Goal: Transaction & Acquisition: Purchase product/service

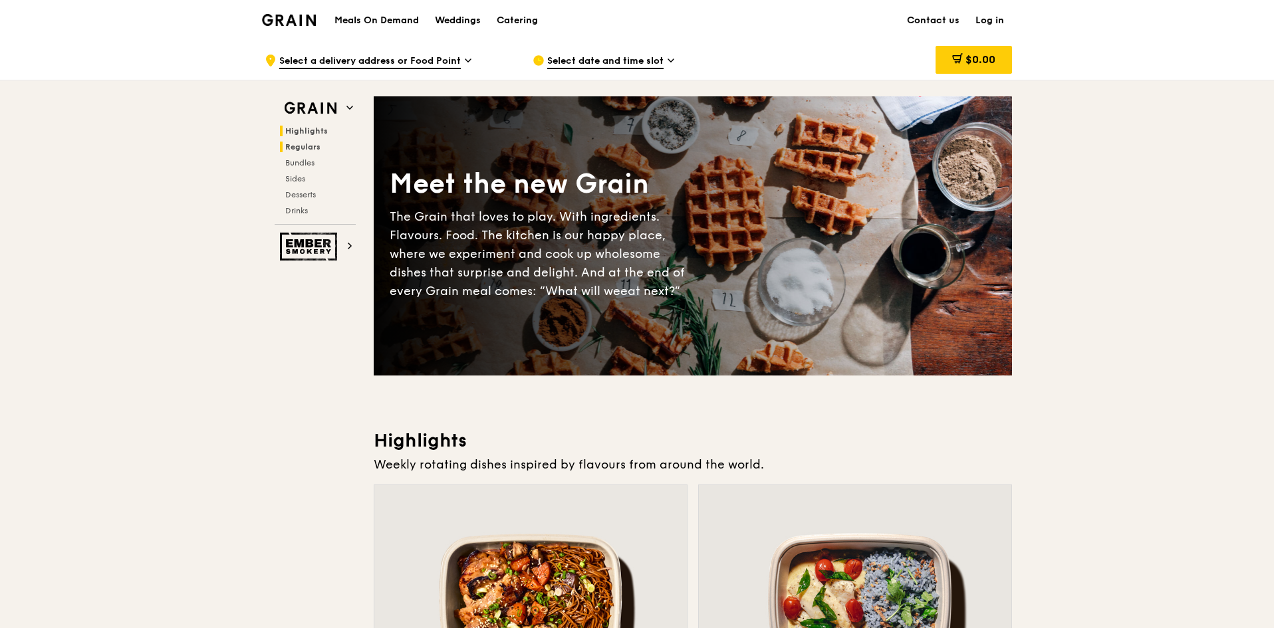
click at [311, 148] on span "Regulars" at bounding box center [302, 146] width 35 height 9
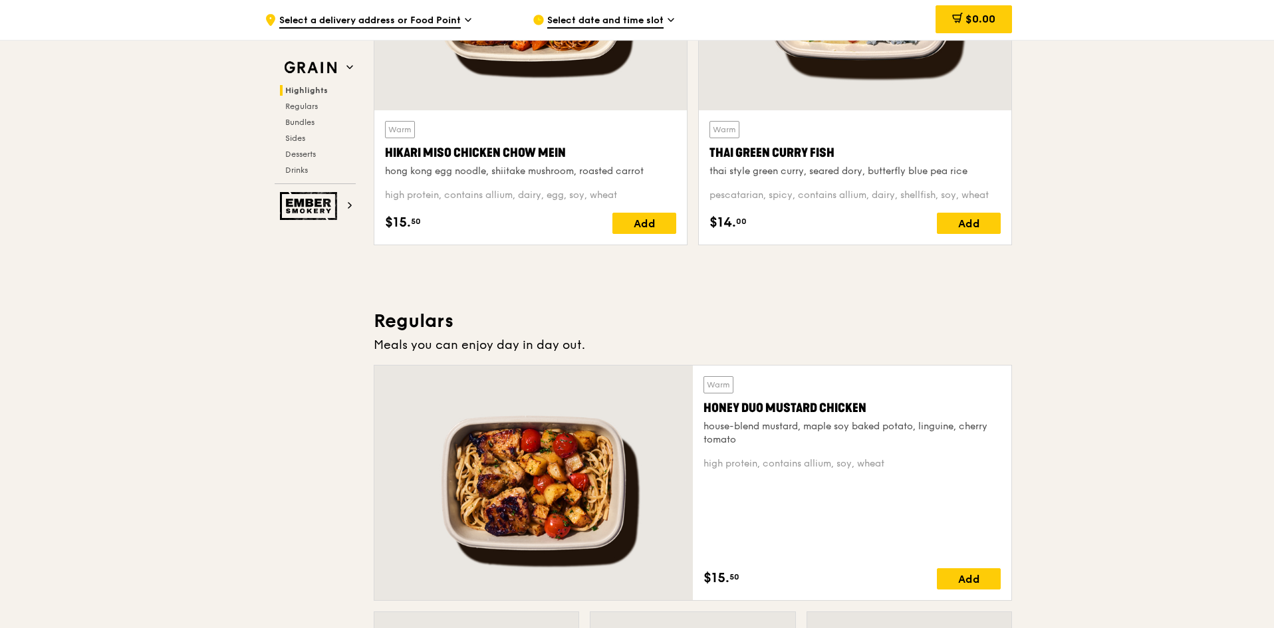
scroll to position [532, 0]
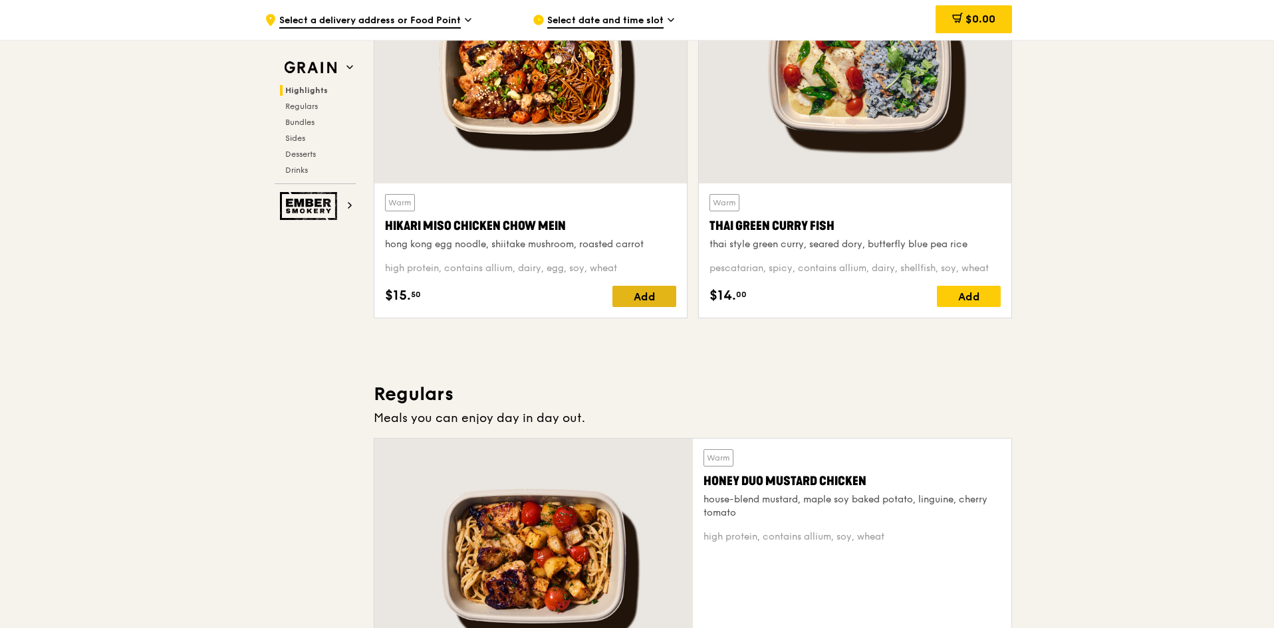
click at [658, 298] on div "Add" at bounding box center [644, 296] width 64 height 21
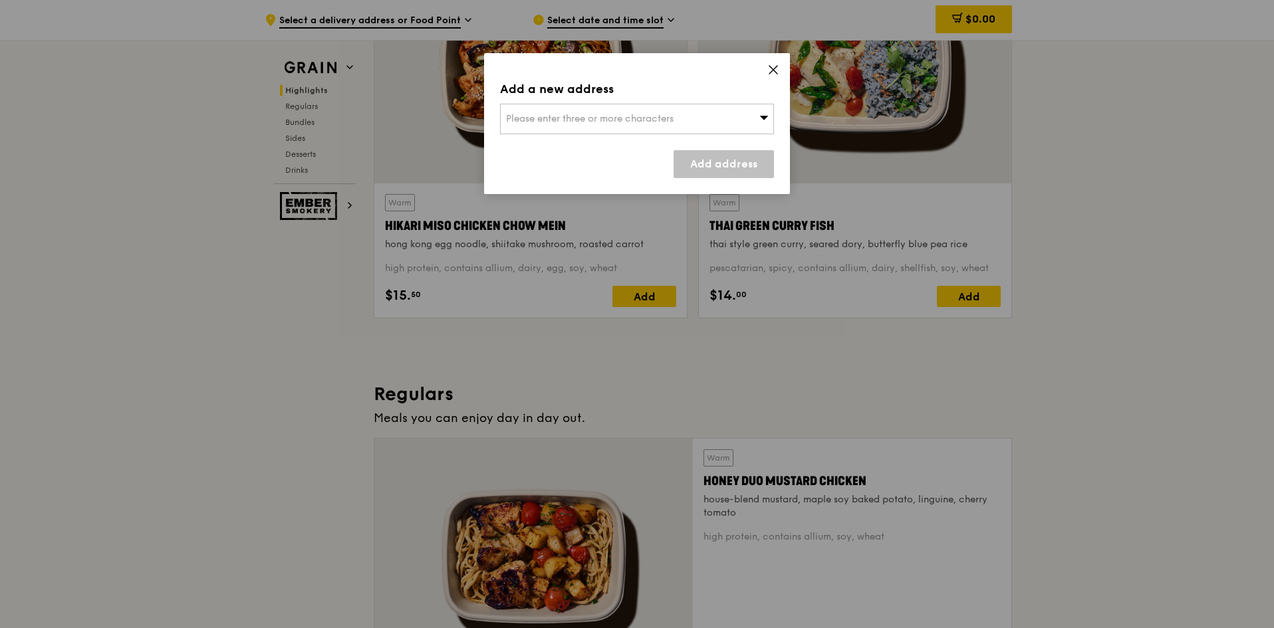
click at [734, 110] on div "Please enter three or more characters" at bounding box center [637, 119] width 274 height 31
type input "c"
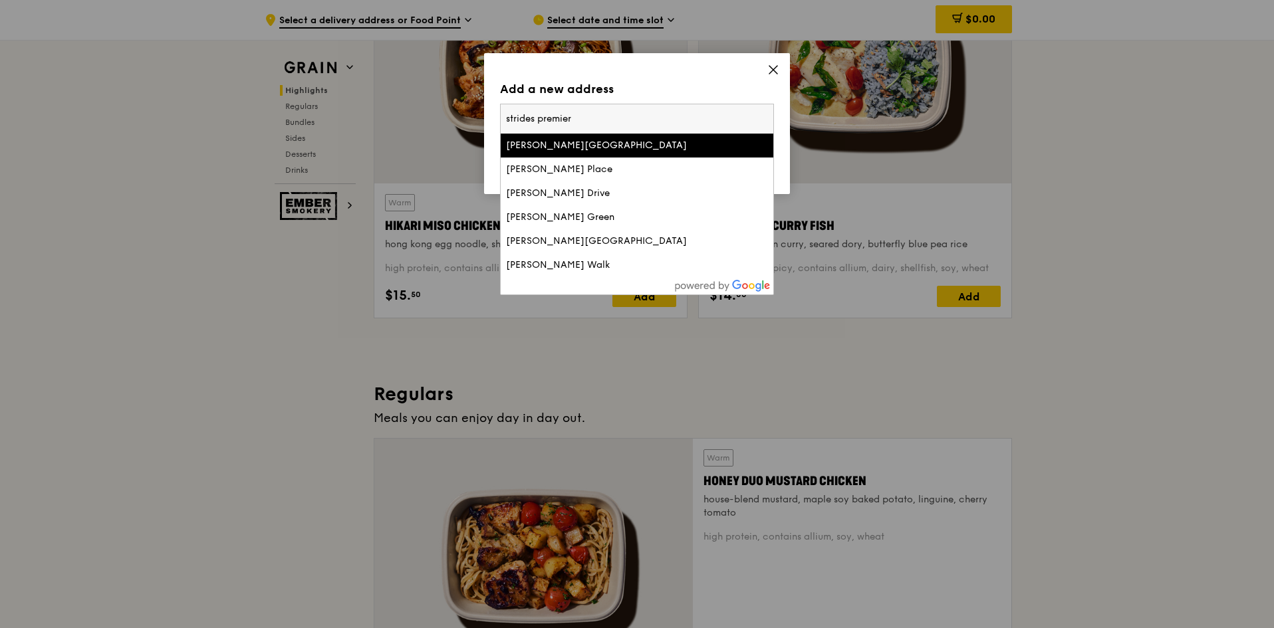
type input "strides premier"
drag, startPoint x: 605, startPoint y: 122, endPoint x: 420, endPoint y: 122, distance: 185.5
click at [420, 122] on div "Add a new address Please enter three or more characters strides premier [PERSON…" at bounding box center [637, 314] width 1274 height 628
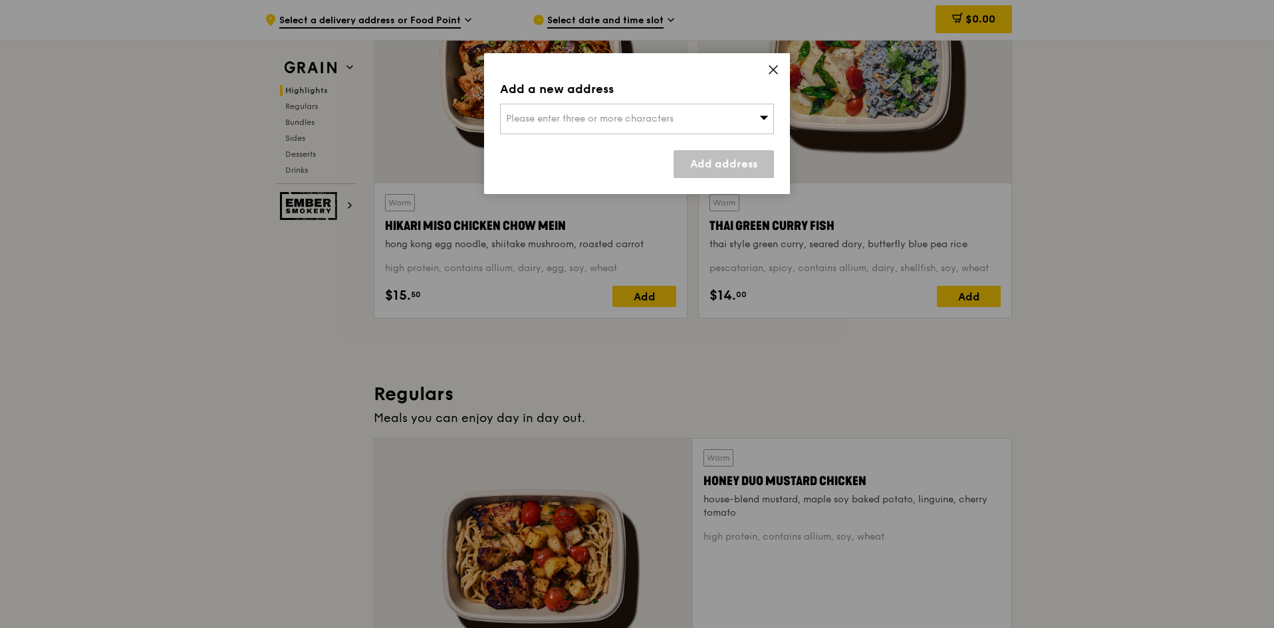
click at [630, 122] on span "Please enter three or more characters" at bounding box center [590, 118] width 168 height 11
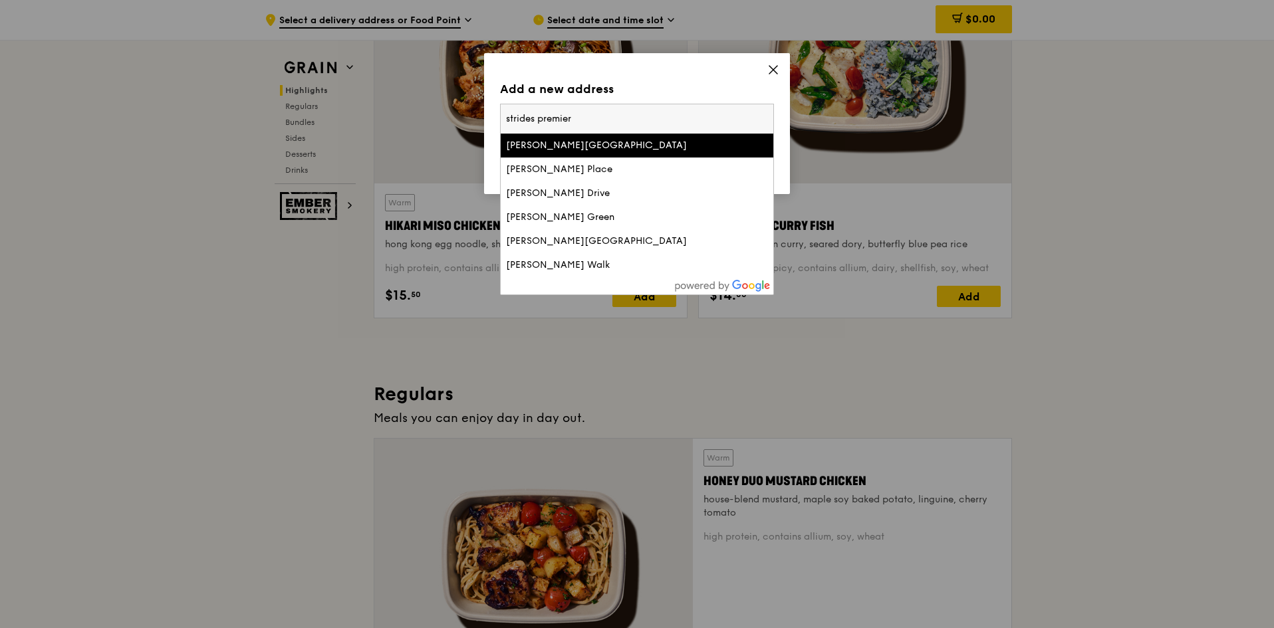
drag, startPoint x: 633, startPoint y: 121, endPoint x: 464, endPoint y: 134, distance: 169.4
click at [464, 134] on div "Add a new address Please enter three or more characters strides premier [PERSON…" at bounding box center [637, 314] width 1274 height 628
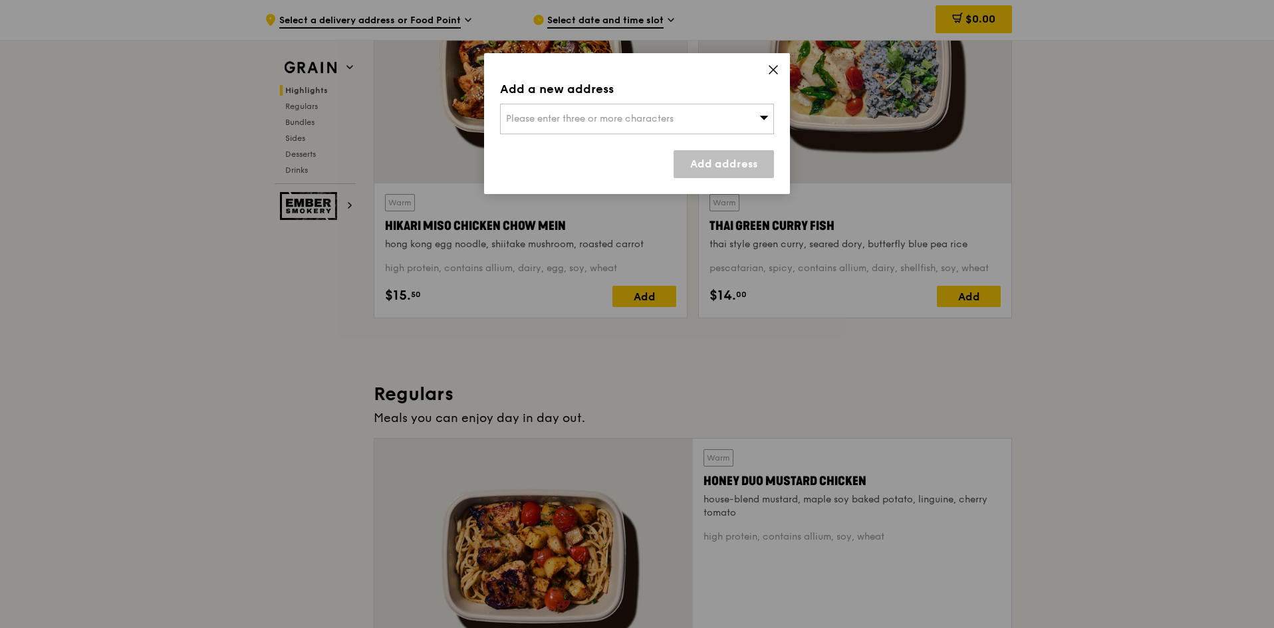
drag, startPoint x: 641, startPoint y: 120, endPoint x: 634, endPoint y: 118, distance: 7.6
click at [634, 118] on span "Please enter three or more characters" at bounding box center [590, 118] width 168 height 11
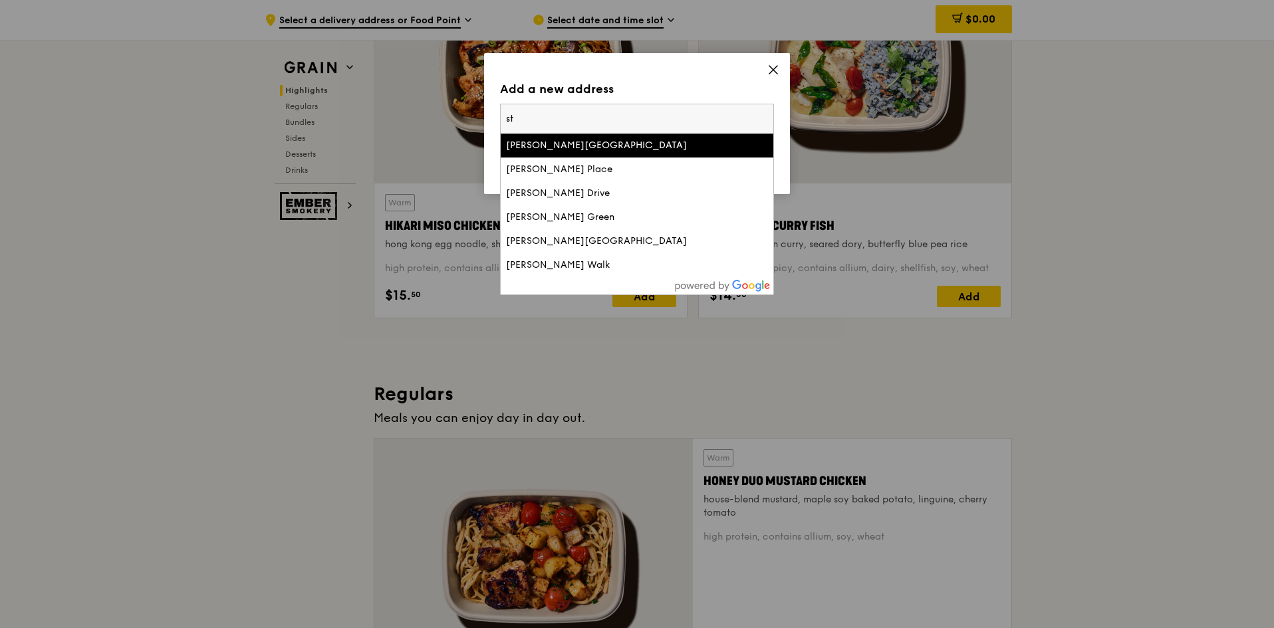
type input "s"
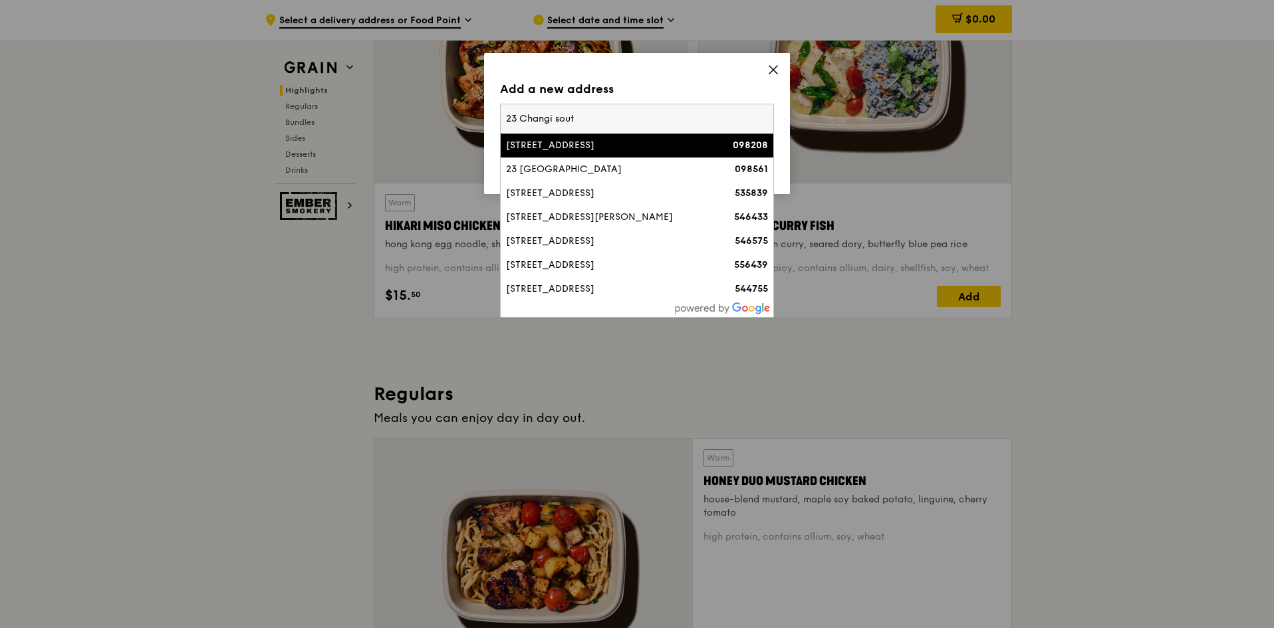
type input "23 Changi south"
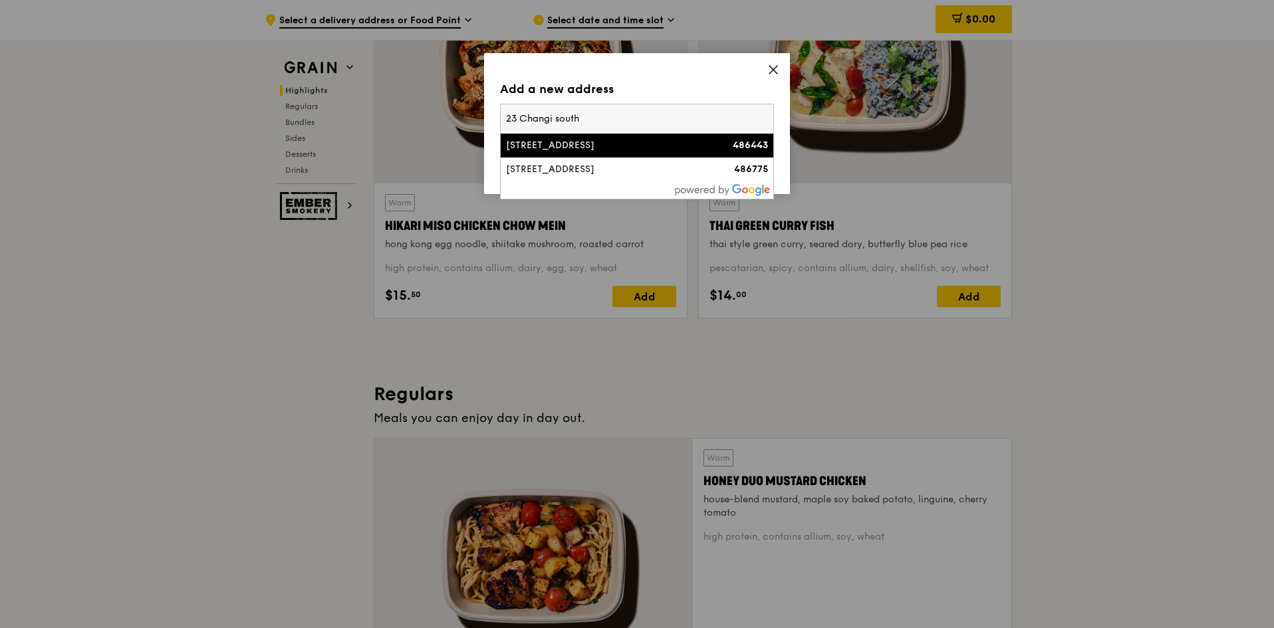
click at [653, 136] on li "[STREET_ADDRESS] 486443" at bounding box center [637, 146] width 273 height 24
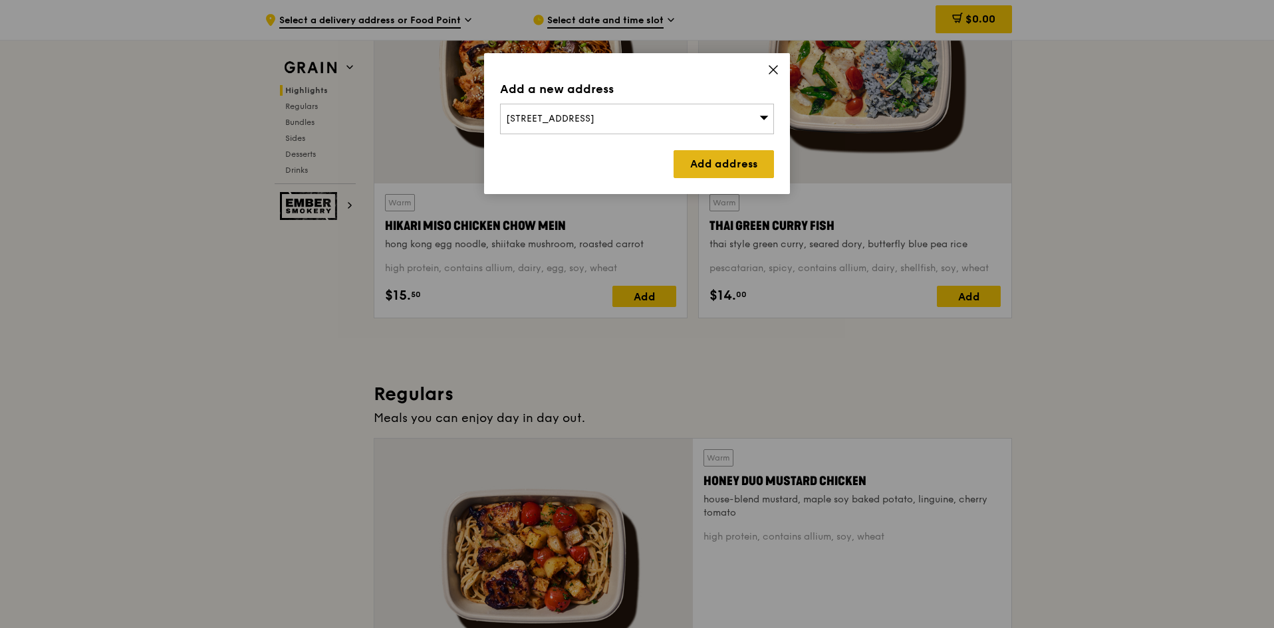
drag, startPoint x: 738, startPoint y: 166, endPoint x: 745, endPoint y: 163, distance: 8.0
click at [745, 163] on link "Add address" at bounding box center [724, 164] width 100 height 28
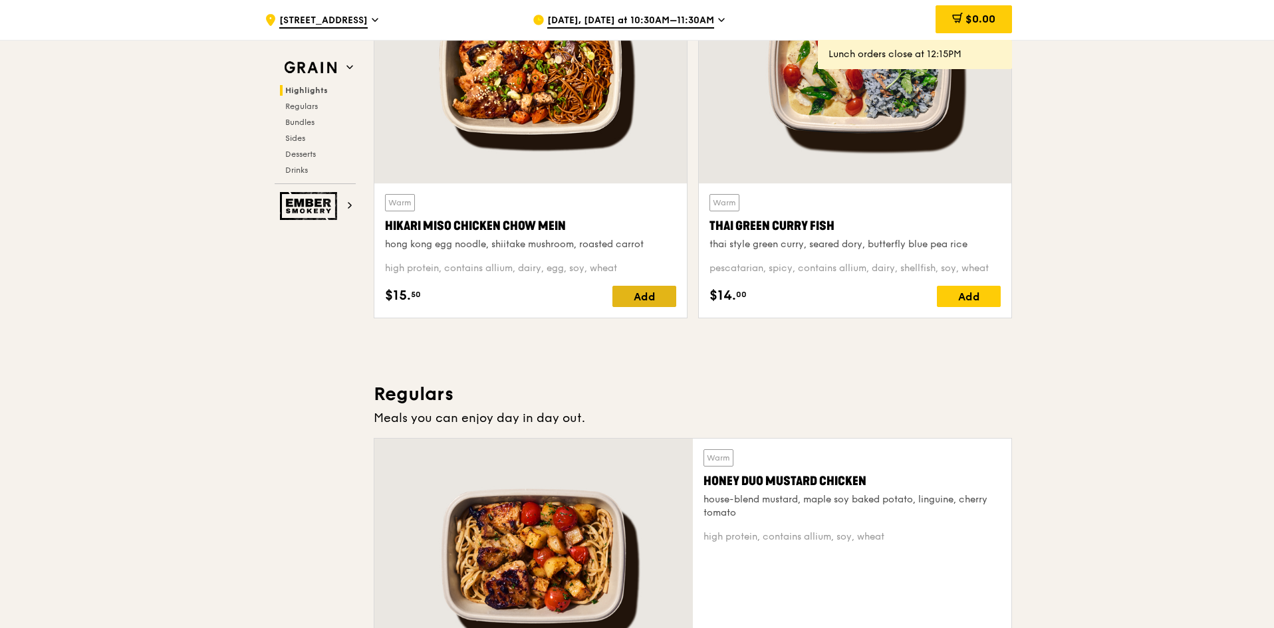
click at [654, 293] on div "Add" at bounding box center [644, 296] width 64 height 21
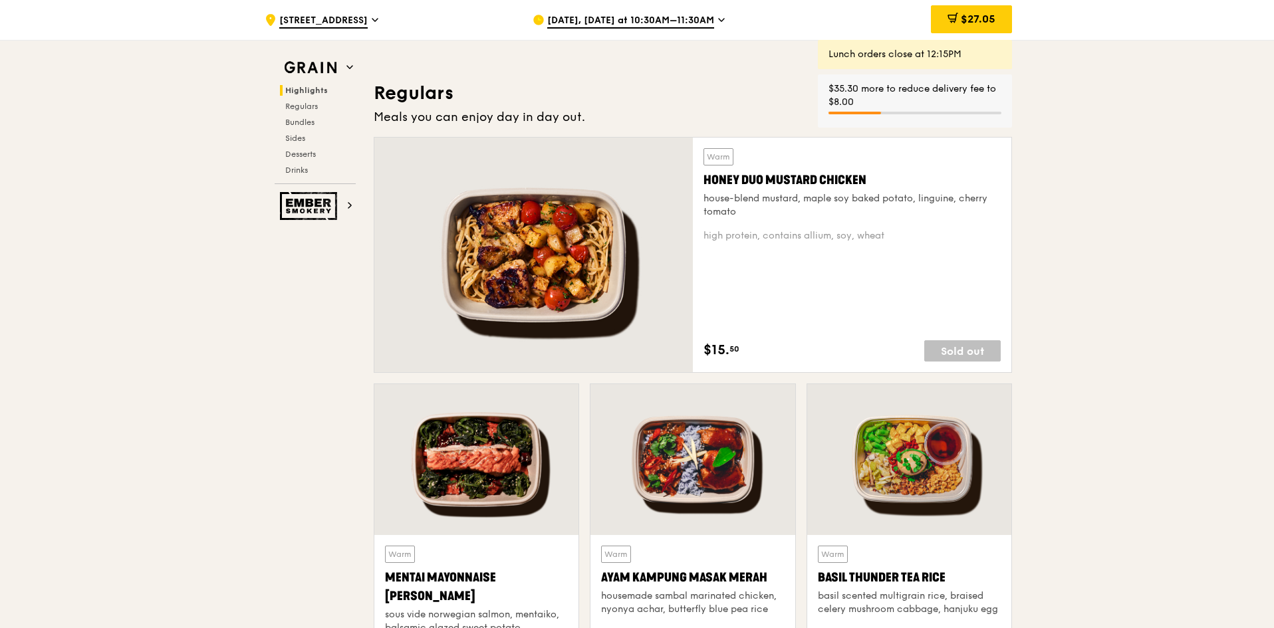
scroll to position [931, 0]
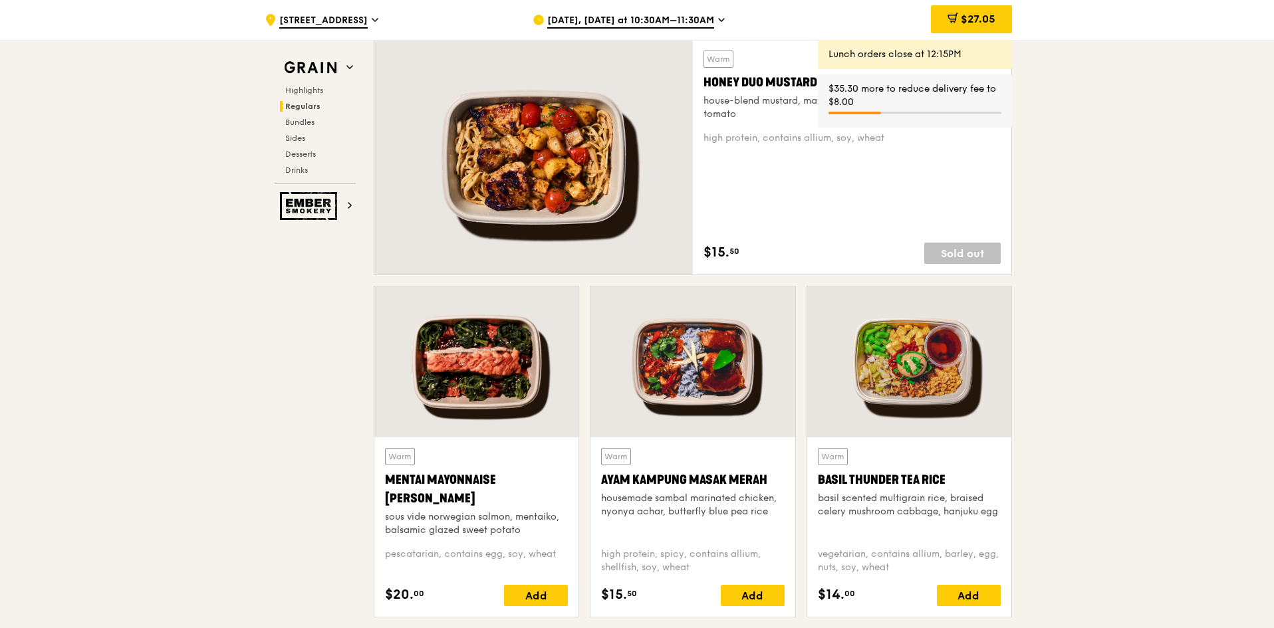
click at [660, 23] on span "[DATE], [DATE] at 10:30AM–11:30AM" at bounding box center [630, 21] width 167 height 15
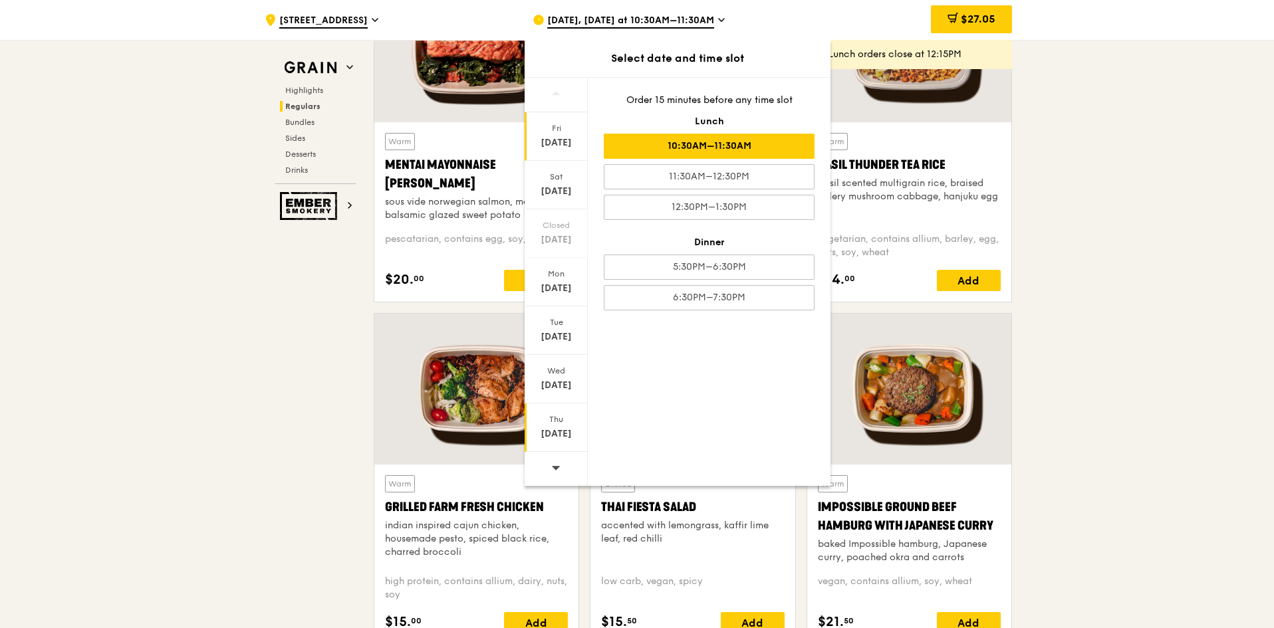
scroll to position [1263, 0]
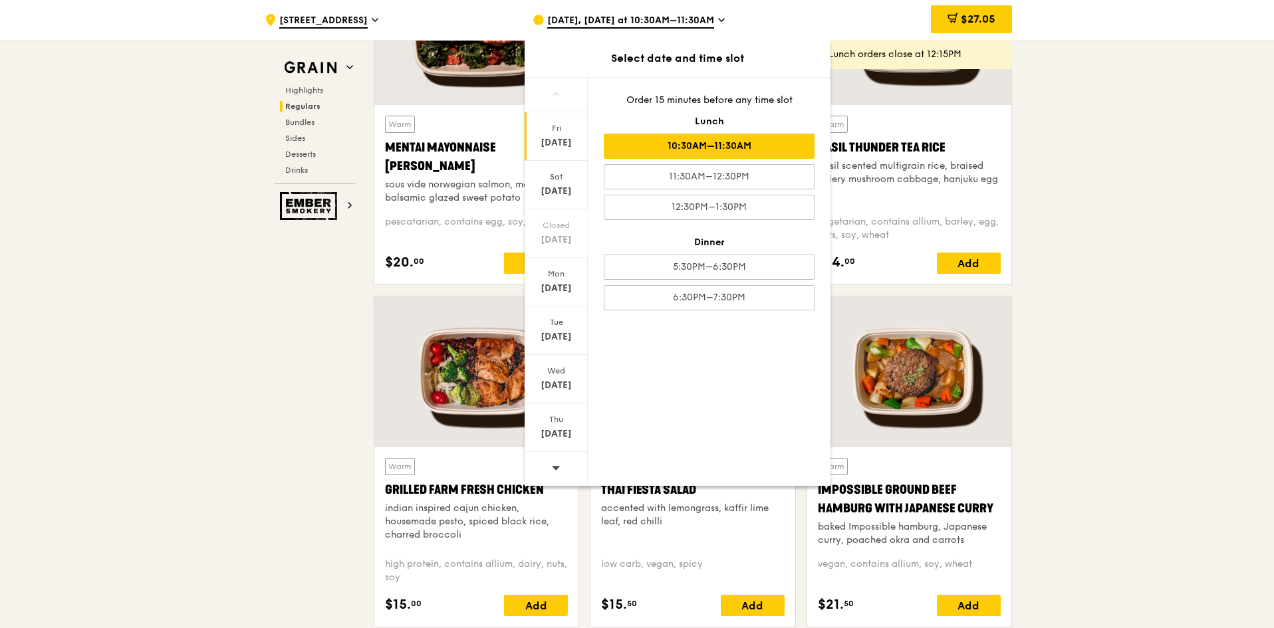
click at [556, 469] on icon at bounding box center [556, 468] width 9 height 4
click at [564, 478] on div at bounding box center [556, 469] width 63 height 34
click at [569, 384] on div "[DATE]" at bounding box center [556, 385] width 59 height 13
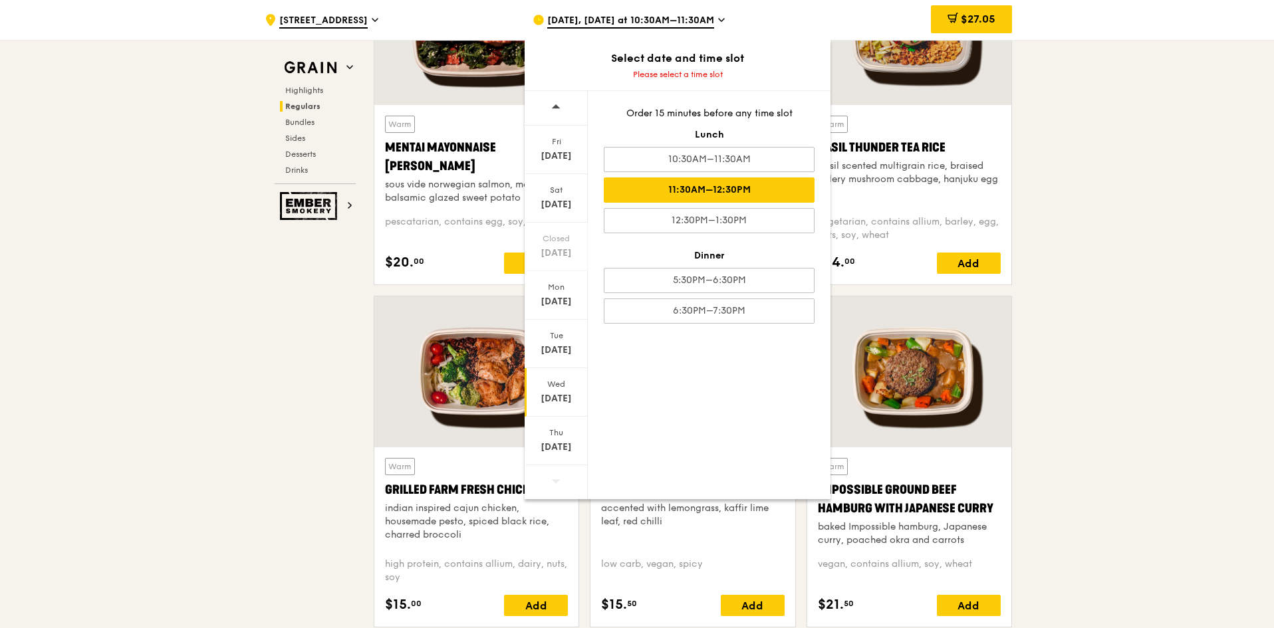
click at [767, 193] on div "11:30AM–12:30PM" at bounding box center [709, 190] width 211 height 25
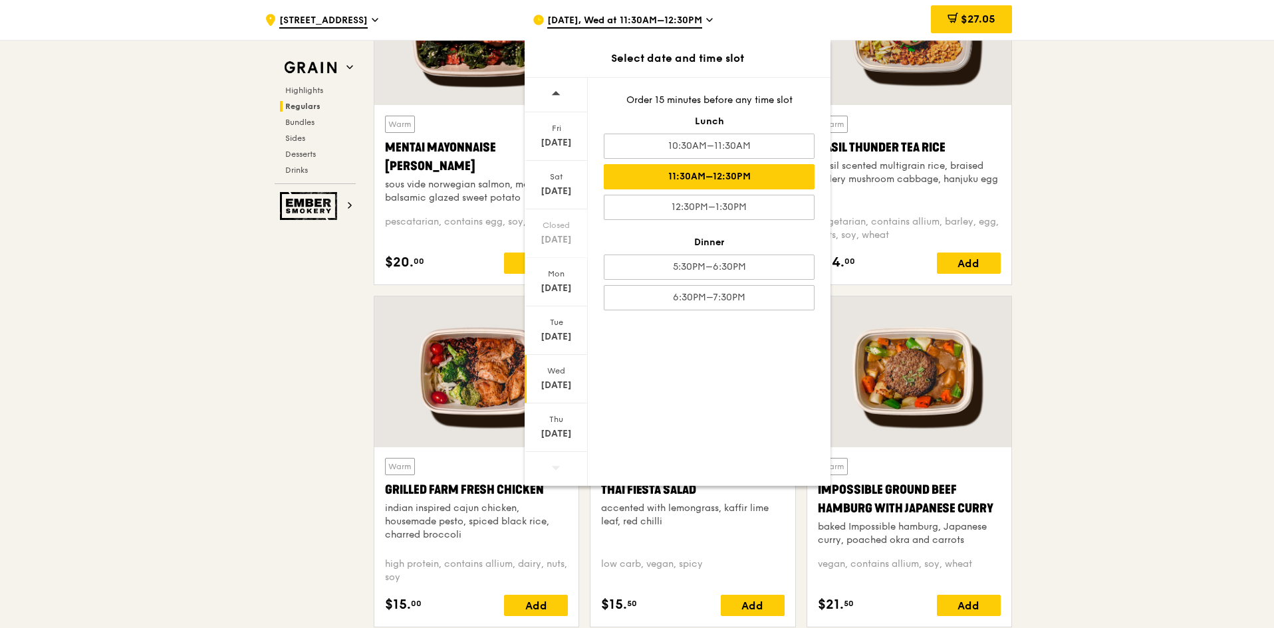
scroll to position [1277, 0]
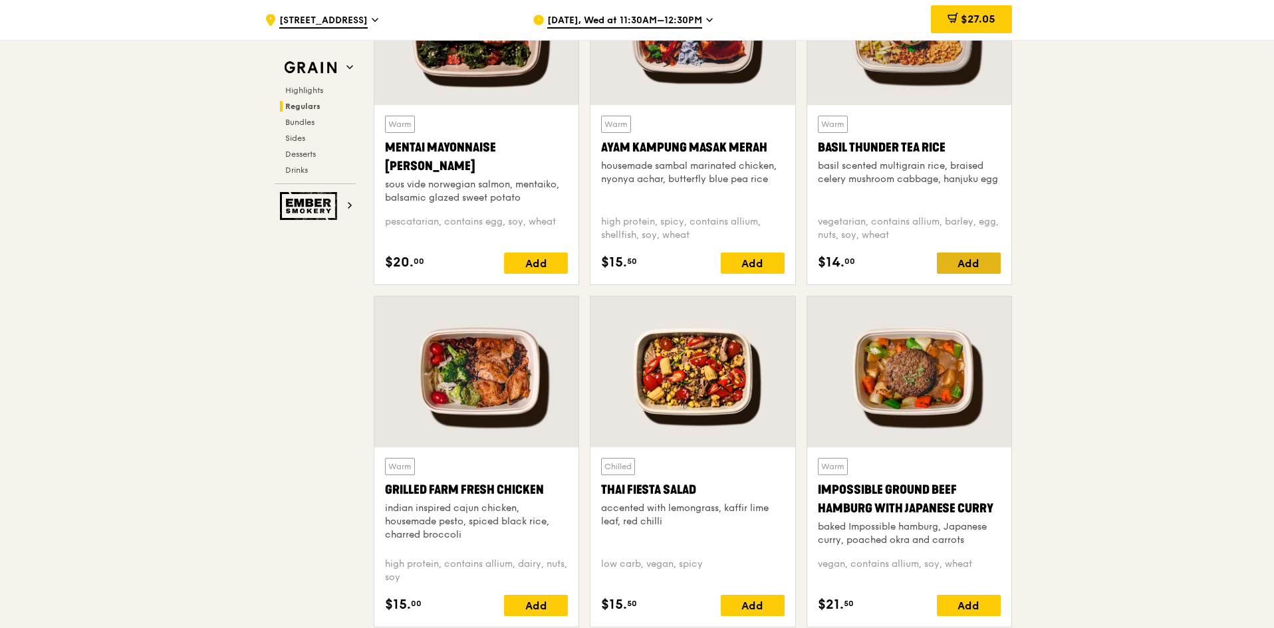
click at [981, 265] on div "Add" at bounding box center [969, 263] width 64 height 21
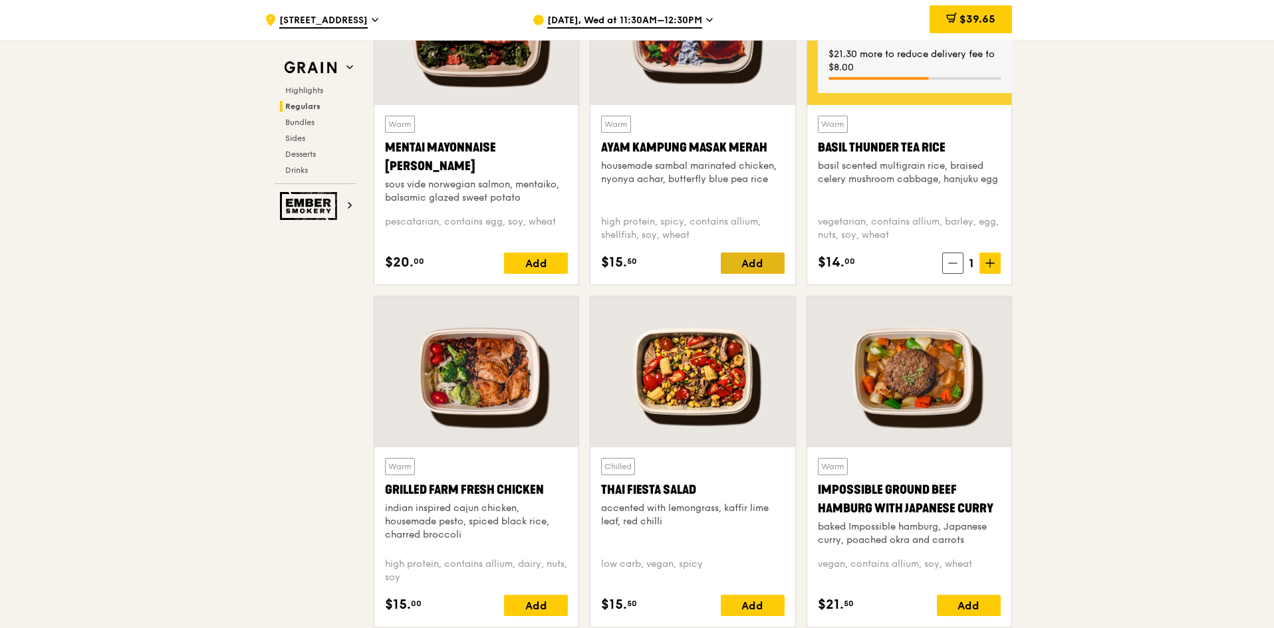
click at [738, 257] on div "Add" at bounding box center [753, 263] width 64 height 21
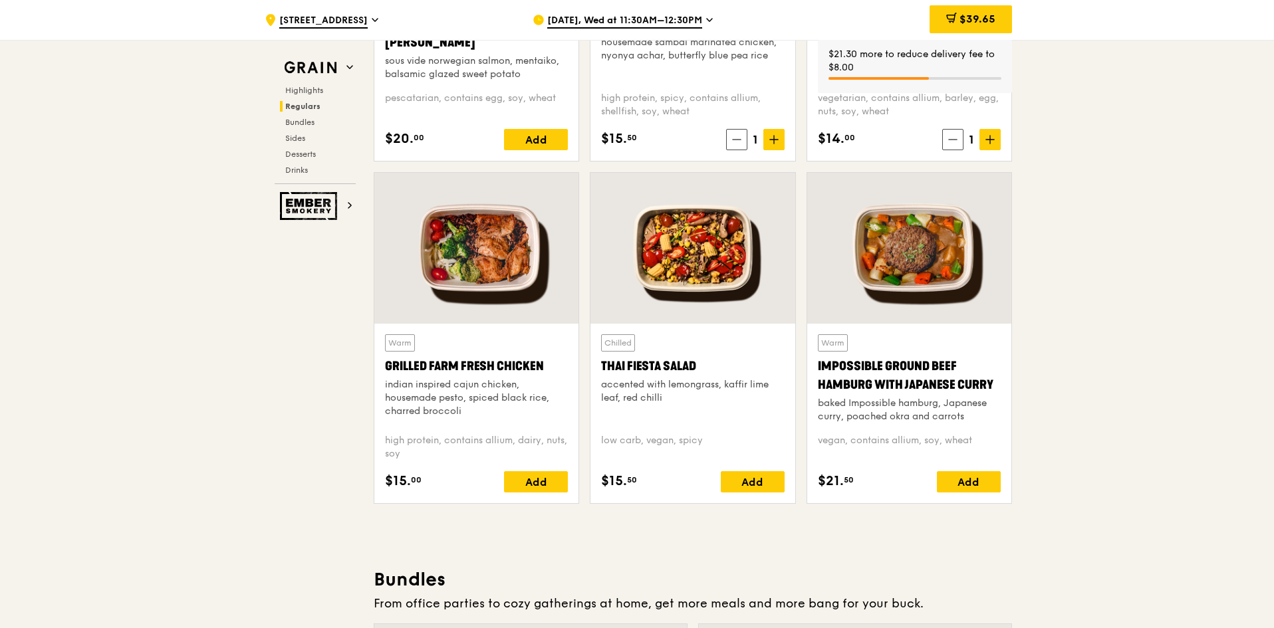
scroll to position [1476, 0]
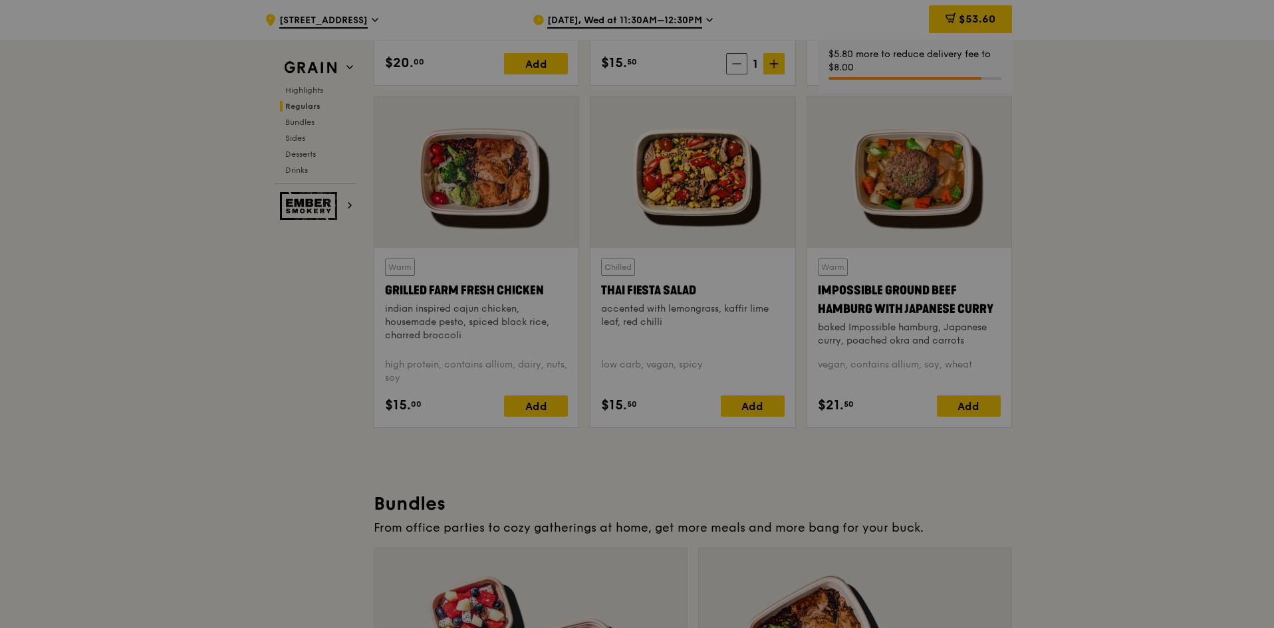
click at [543, 409] on div "Add" at bounding box center [536, 406] width 64 height 21
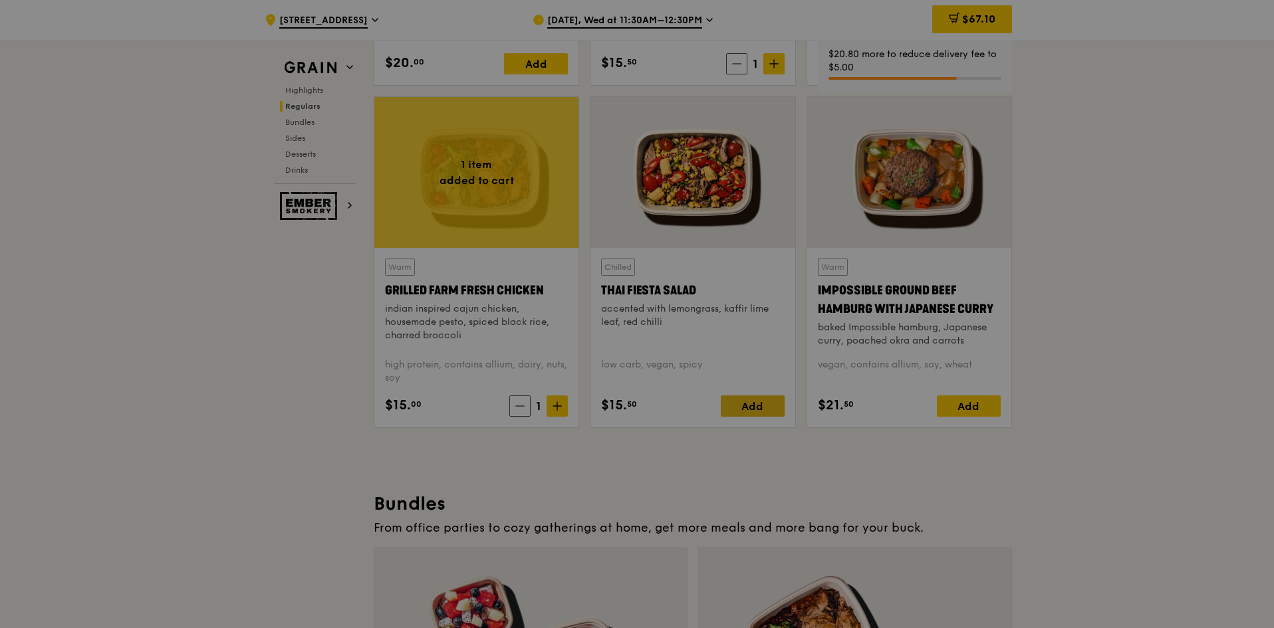
click at [761, 404] on div at bounding box center [637, 314] width 1274 height 628
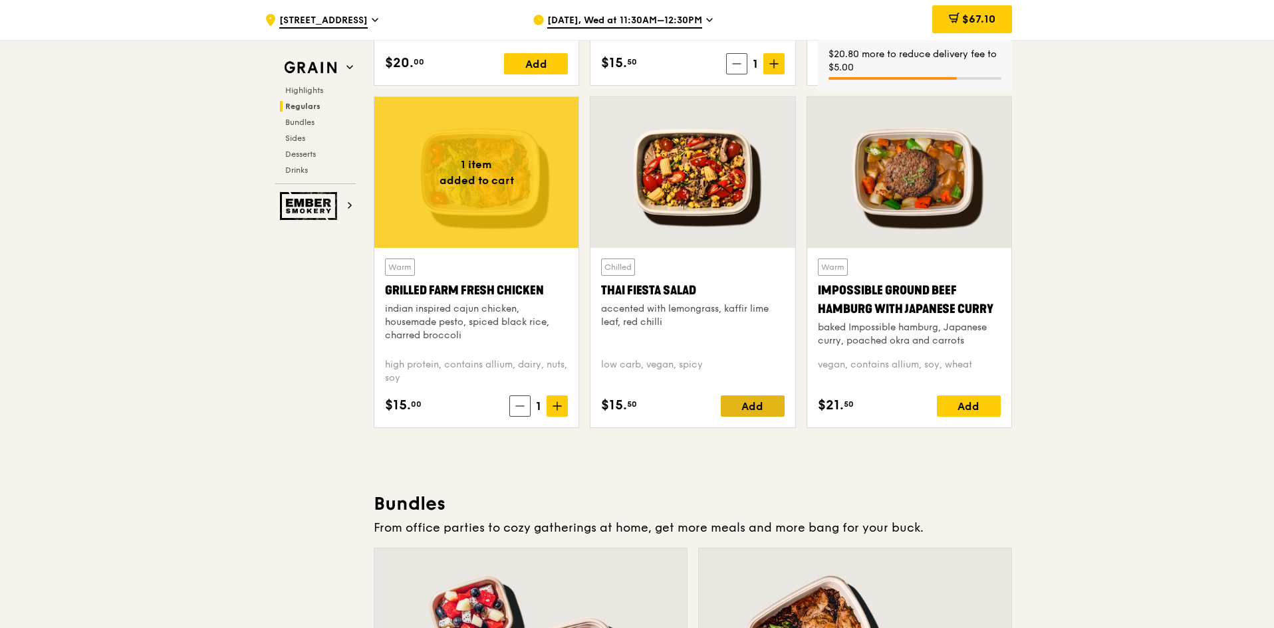
click at [765, 403] on div "Add" at bounding box center [753, 406] width 64 height 21
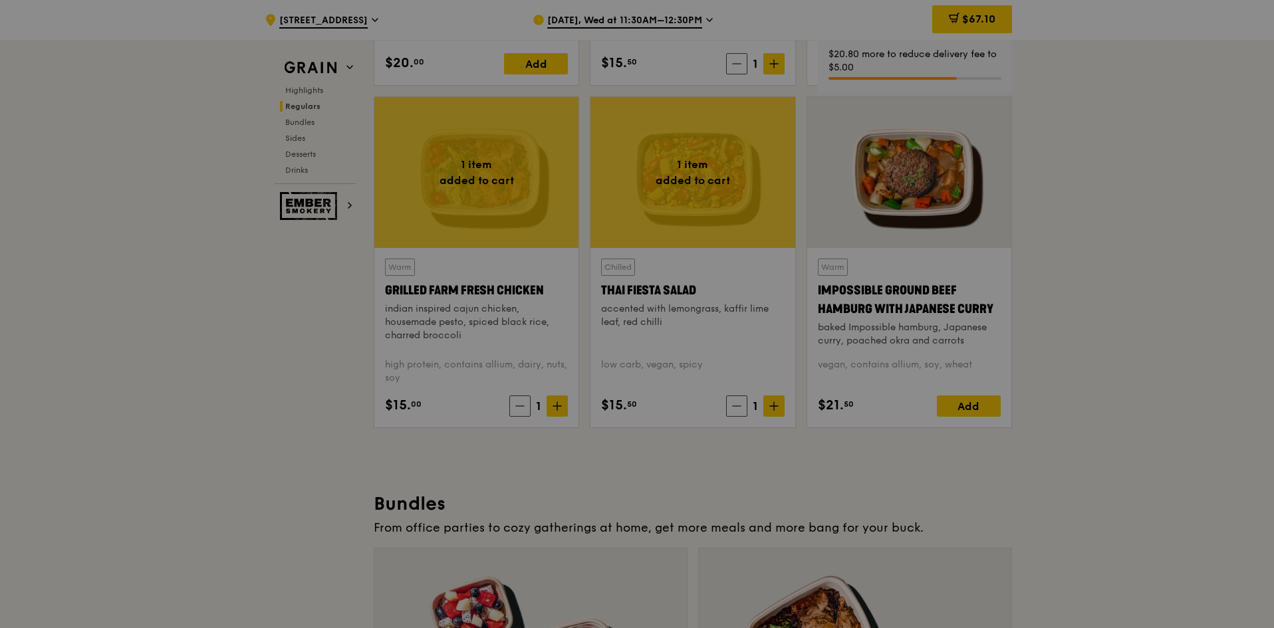
click at [551, 392] on div at bounding box center [637, 314] width 1274 height 628
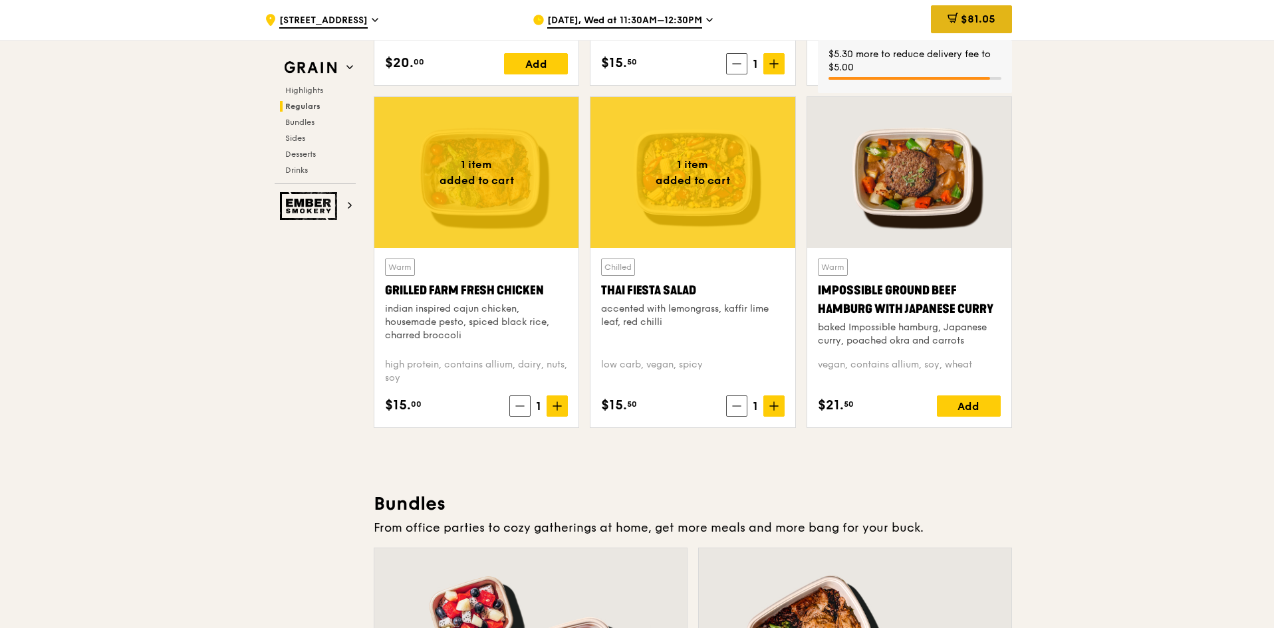
click at [968, 5] on div "$81.05" at bounding box center [971, 19] width 81 height 28
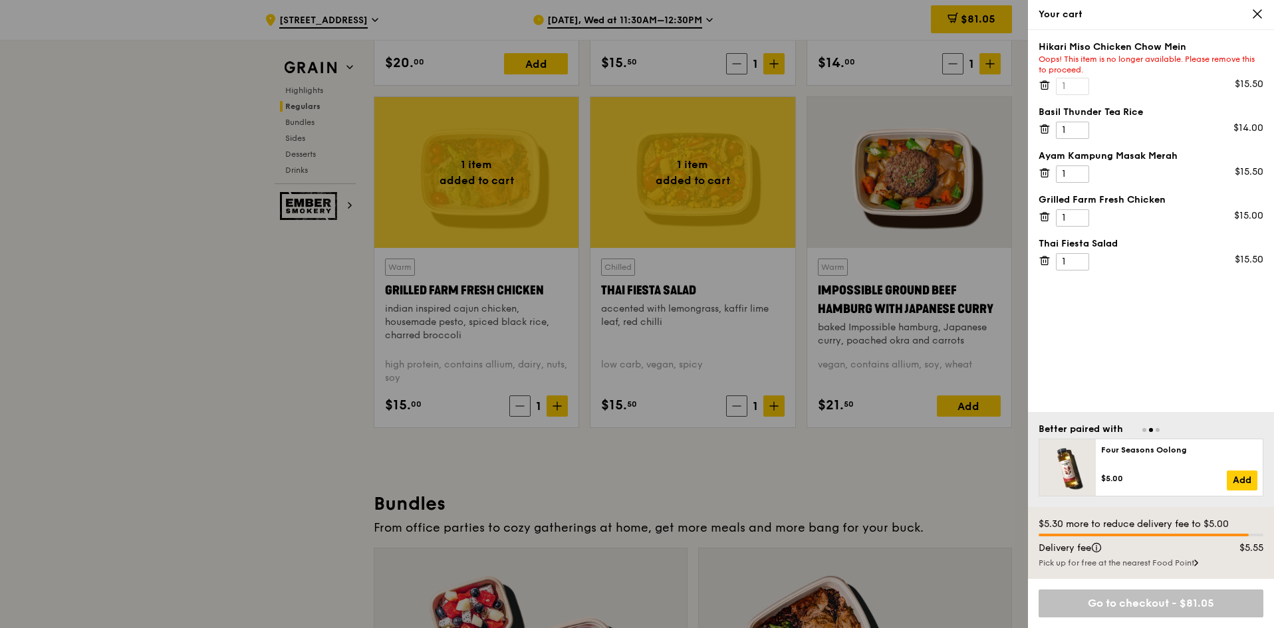
click at [1043, 88] on icon at bounding box center [1045, 85] width 12 height 12
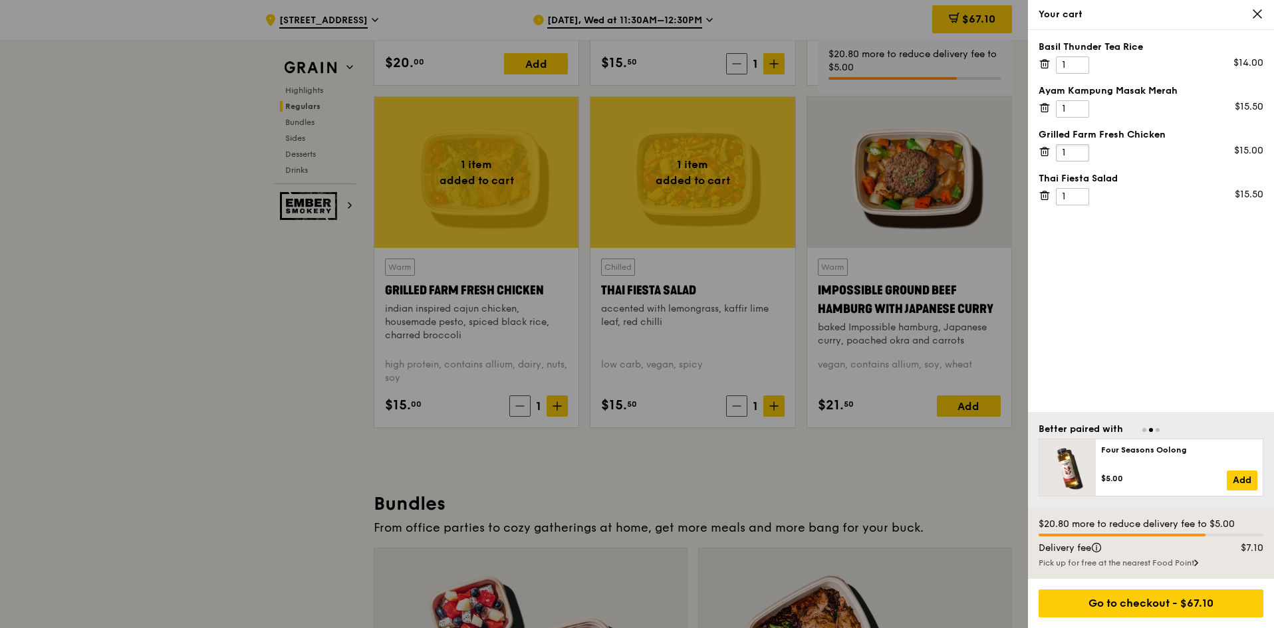
click at [1073, 152] on input "1" at bounding box center [1072, 152] width 33 height 17
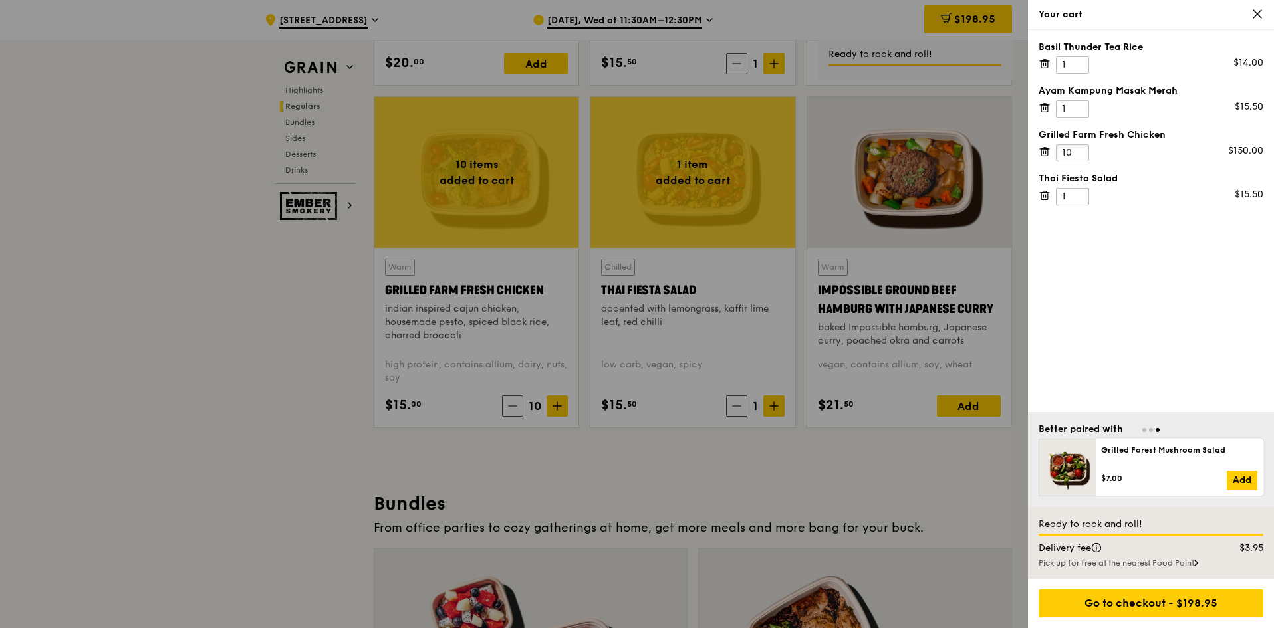
type input "10"
click at [1079, 112] on input "1" at bounding box center [1072, 108] width 33 height 17
click at [1078, 194] on input "1" at bounding box center [1072, 196] width 33 height 17
type input "10"
click at [1076, 107] on input "1" at bounding box center [1072, 108] width 33 height 17
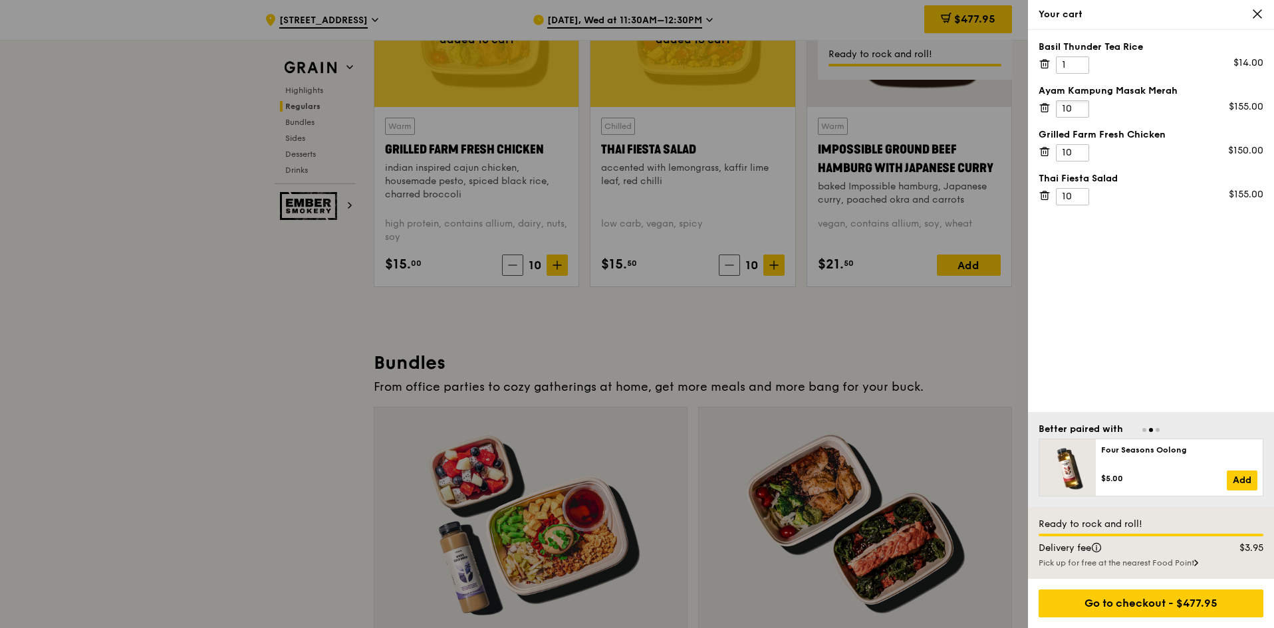
scroll to position [1543, 0]
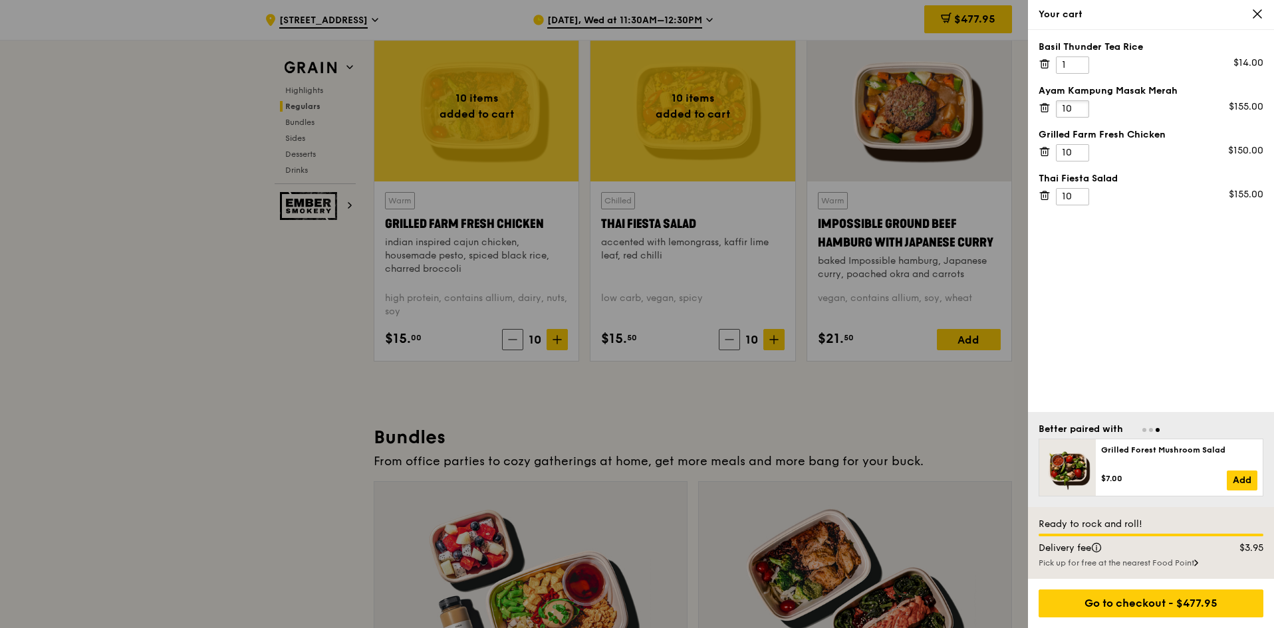
type input "10"
click at [1036, 65] on div "Basil Thunder Tea Rice 1 $14.00 Ayam [GEOGRAPHIC_DATA] 10 $155.00 Grilled Farm …" at bounding box center [1151, 221] width 246 height 382
click at [1050, 68] on icon at bounding box center [1045, 64] width 12 height 12
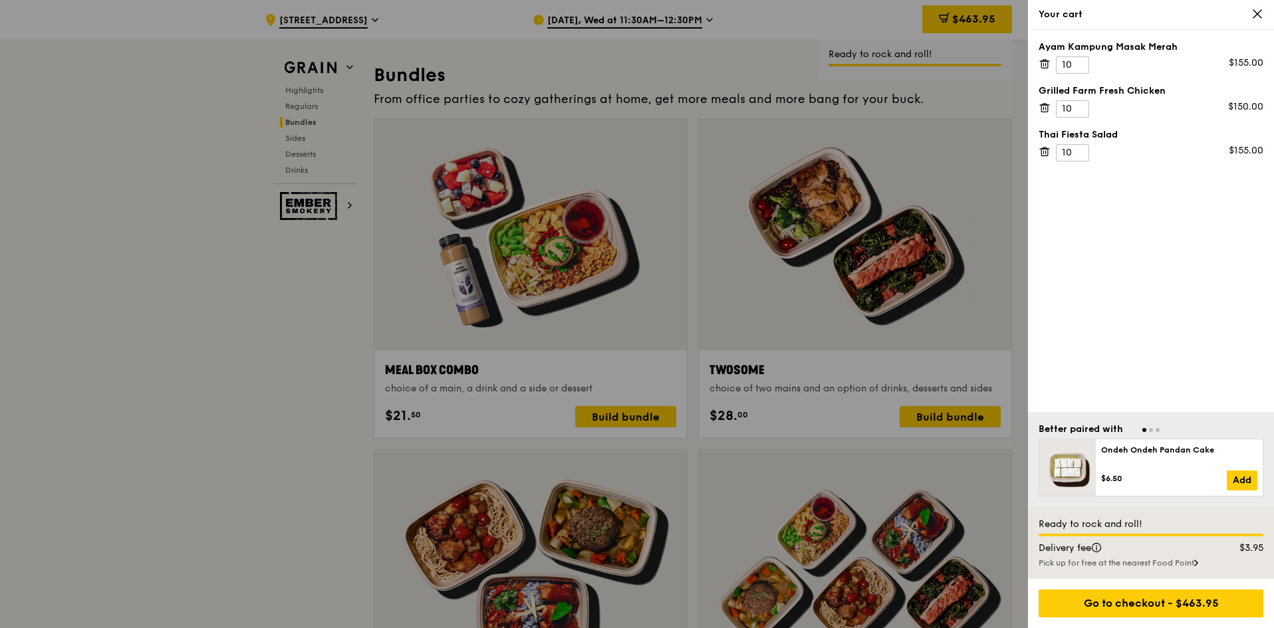
scroll to position [2208, 0]
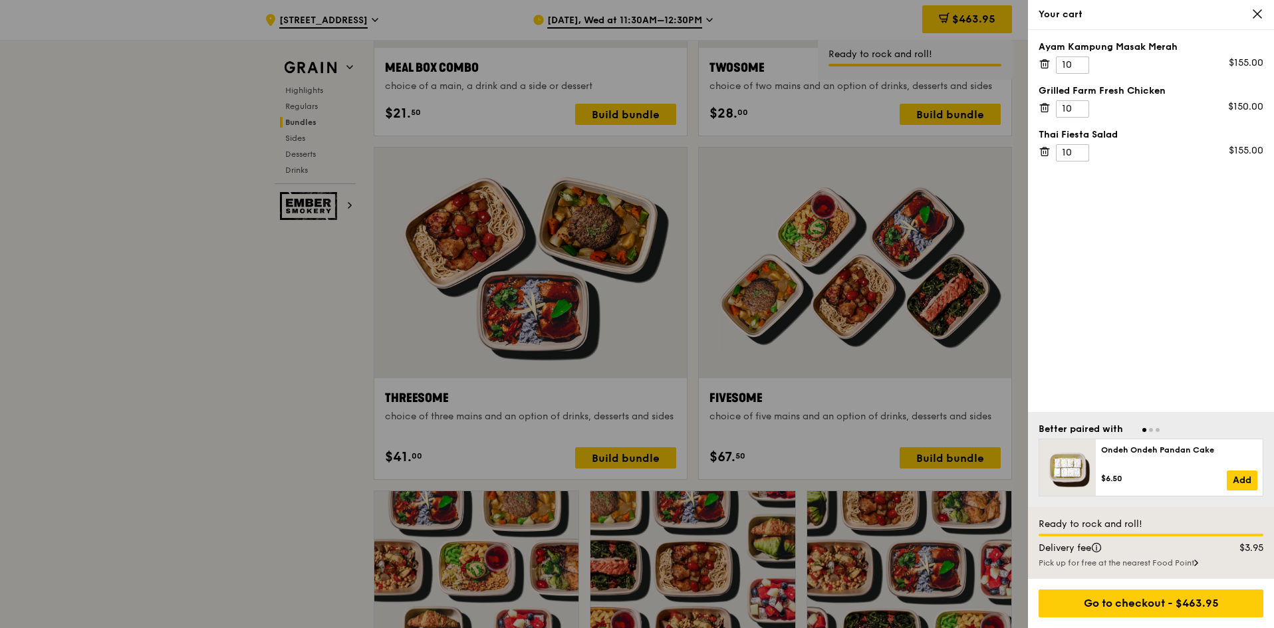
drag, startPoint x: 1155, startPoint y: 600, endPoint x: 1138, endPoint y: 586, distance: 22.6
click at [1138, 586] on div "Go to checkout - $463.95" at bounding box center [1151, 603] width 246 height 49
click at [1134, 565] on div "Pick up for free at the nearest Food Point" at bounding box center [1151, 563] width 225 height 11
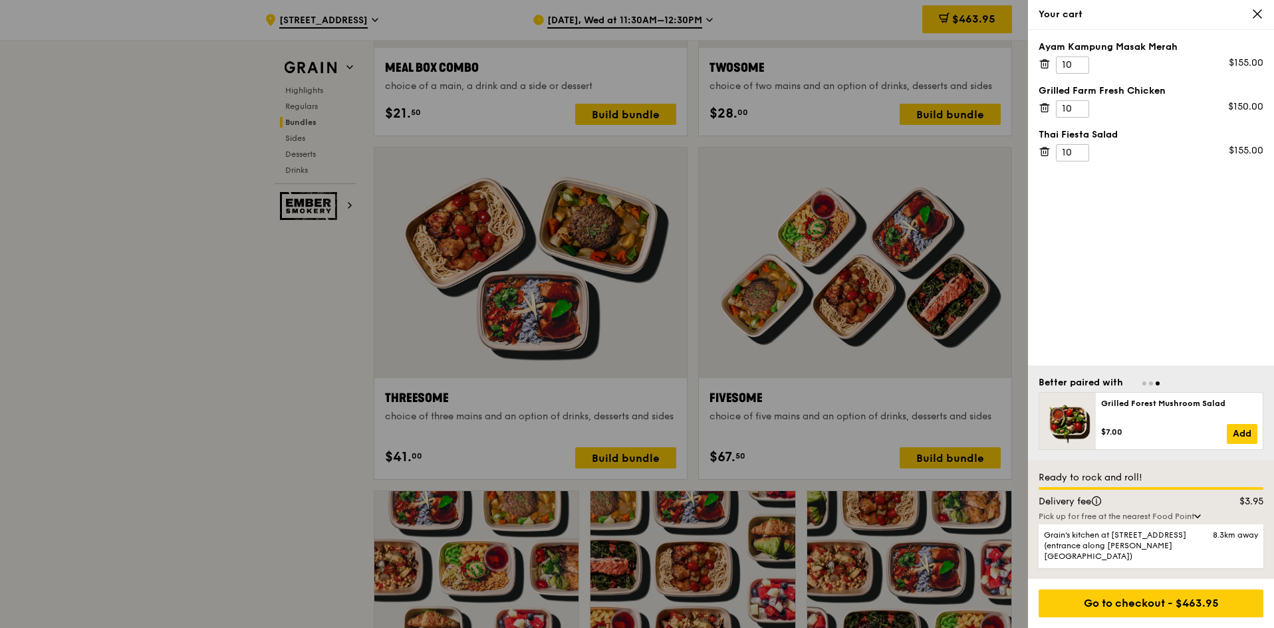
click at [323, 195] on div at bounding box center [637, 314] width 1274 height 628
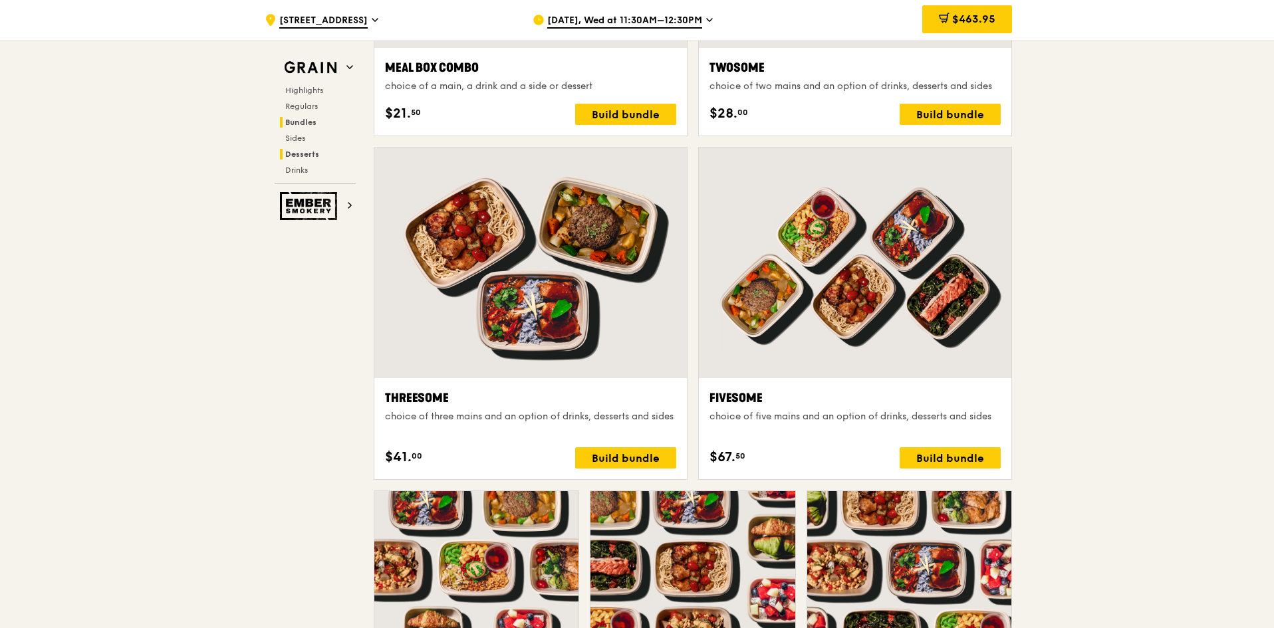
click at [297, 156] on span "Desserts" at bounding box center [302, 154] width 34 height 9
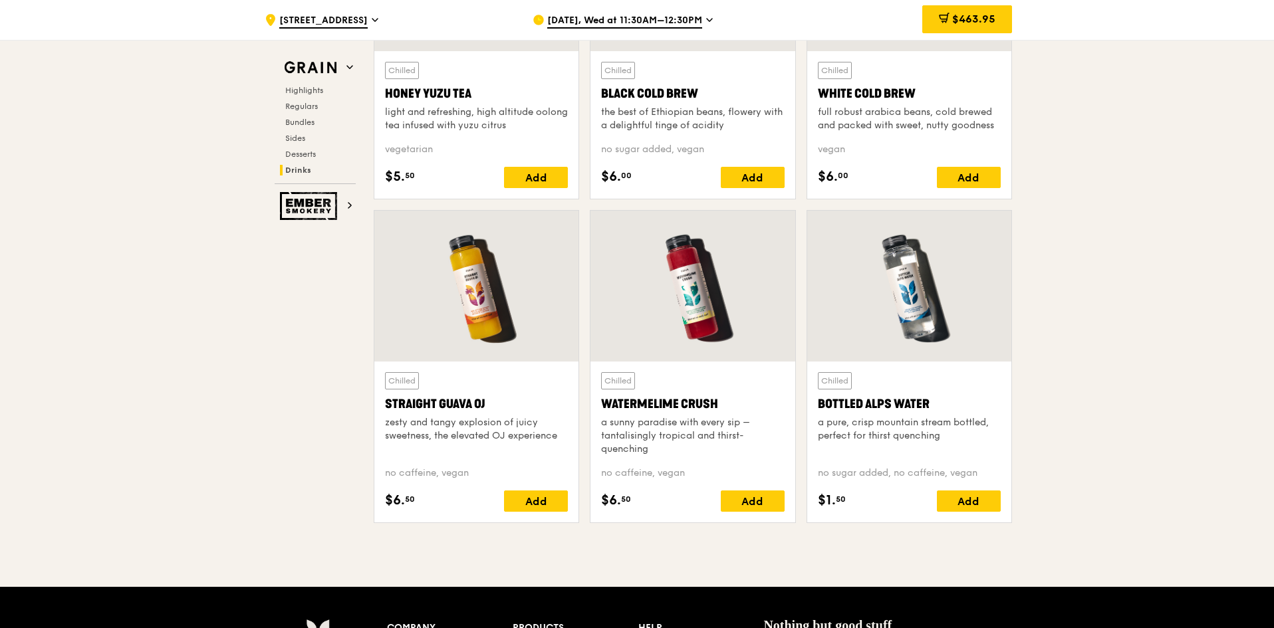
scroll to position [5187, 0]
